Goal: Navigation & Orientation: Find specific page/section

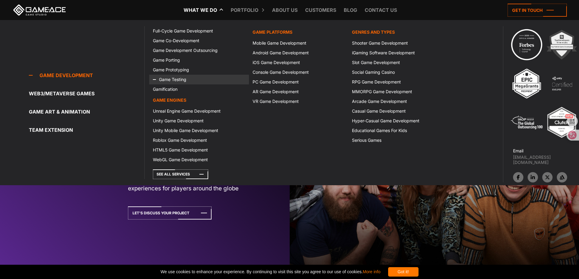
click at [175, 76] on link "Game Testing" at bounding box center [198, 80] width 99 height 10
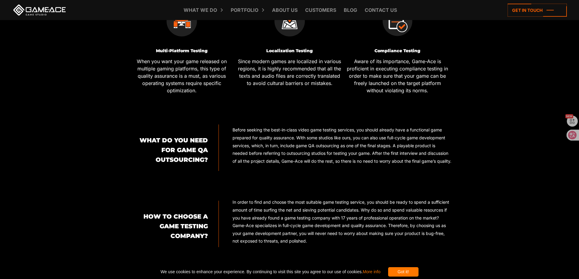
scroll to position [393, 0]
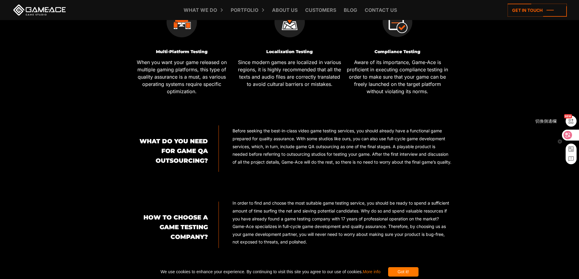
click at [567, 125] on div at bounding box center [571, 121] width 11 height 11
click at [571, 122] on icon at bounding box center [571, 121] width 7 height 7
click at [566, 136] on icon at bounding box center [568, 135] width 6 height 6
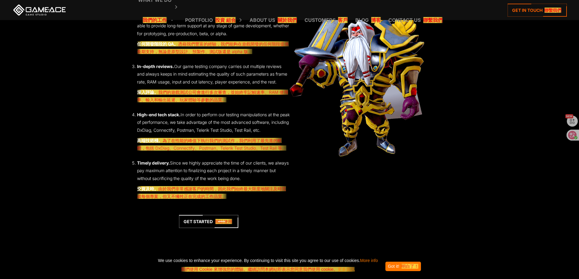
scroll to position [1080, 0]
